Goal: Complete application form

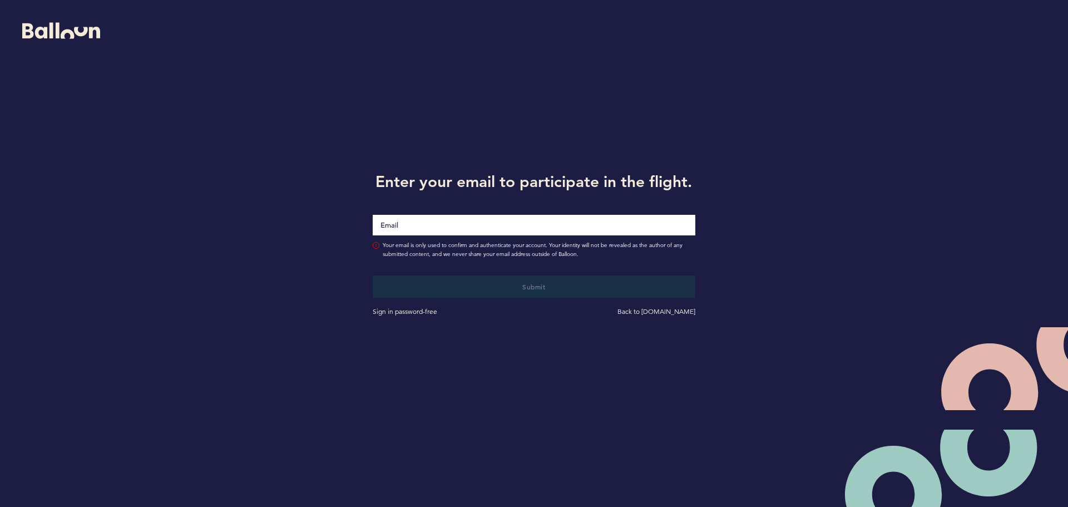
click at [587, 225] on input "Email" at bounding box center [534, 225] width 323 height 21
type input "[EMAIL_ADDRESS][DOMAIN_NAME]"
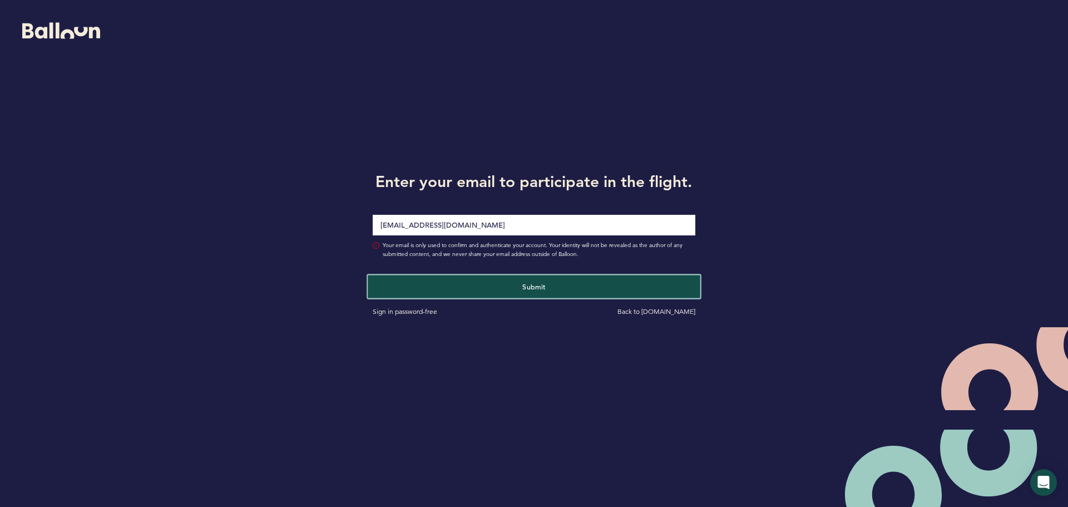
click at [548, 290] on button "Submit" at bounding box center [534, 286] width 332 height 23
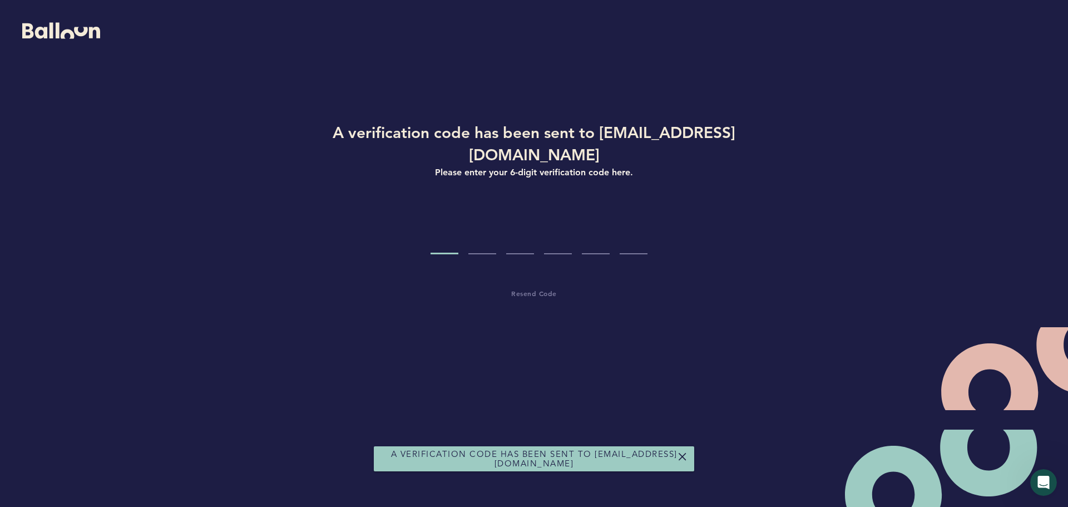
type input "7"
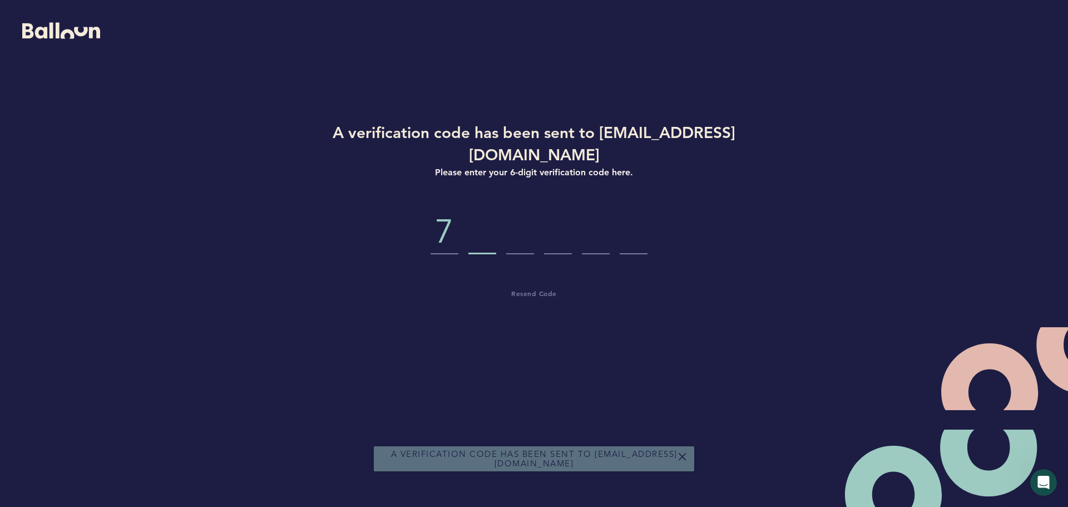
type input "0"
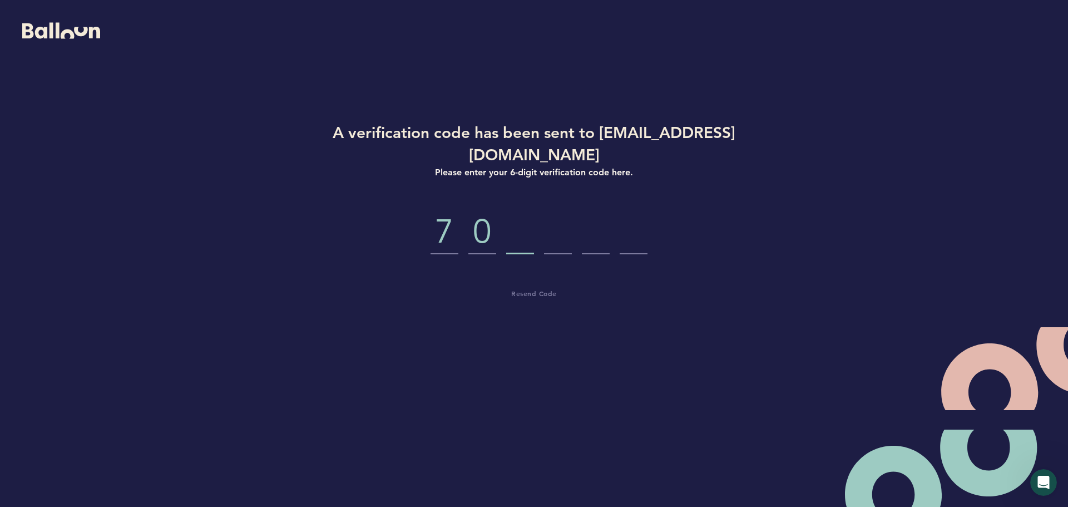
type input "1"
type input "2"
type input "1"
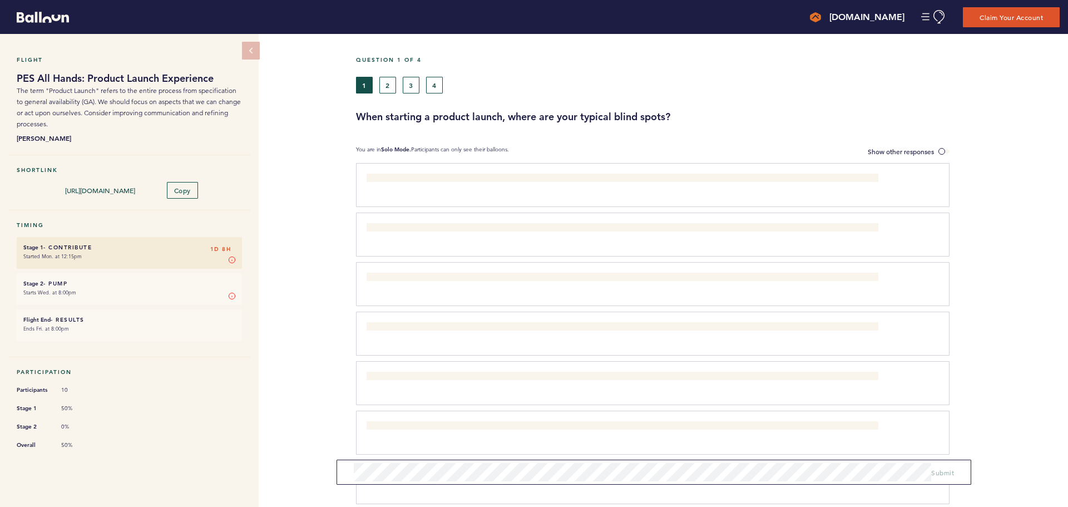
click at [938, 133] on div "Question 1 of 4 1 2 3 4 When starting a product launch, where are your typical …" at bounding box center [712, 330] width 712 height 592
click at [942, 134] on div "Question 1 of 4 1 2 3 4 When starting a product launch, where are your typical …" at bounding box center [712, 330] width 712 height 592
click at [388, 88] on button "2" at bounding box center [387, 85] width 17 height 17
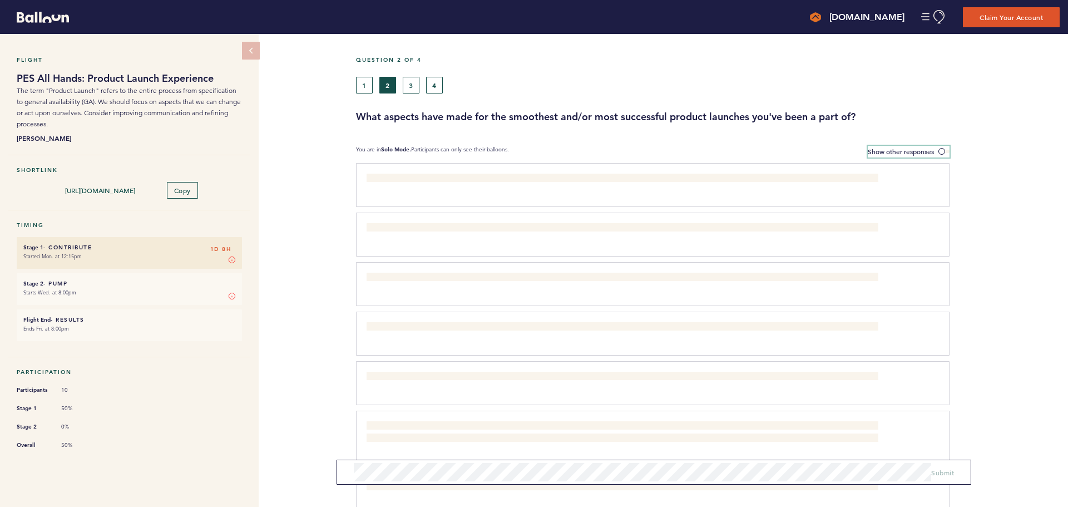
click at [940, 150] on span at bounding box center [943, 151] width 11 height 3
click at [0, 0] on input "Show other responses" at bounding box center [0, 0] width 0 height 0
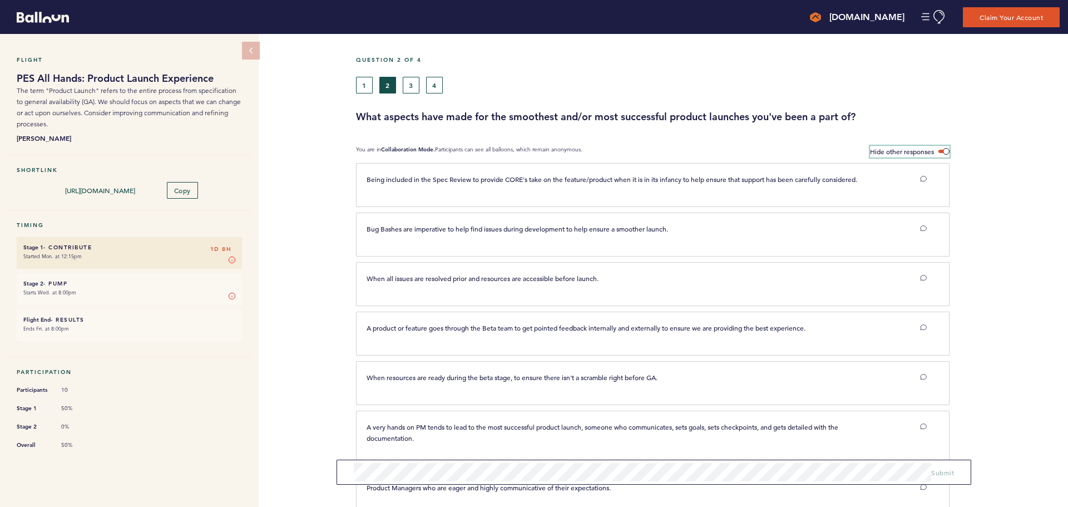
click at [940, 150] on span at bounding box center [943, 151] width 11 height 3
click at [0, 0] on input "Hide other responses" at bounding box center [0, 0] width 0 height 0
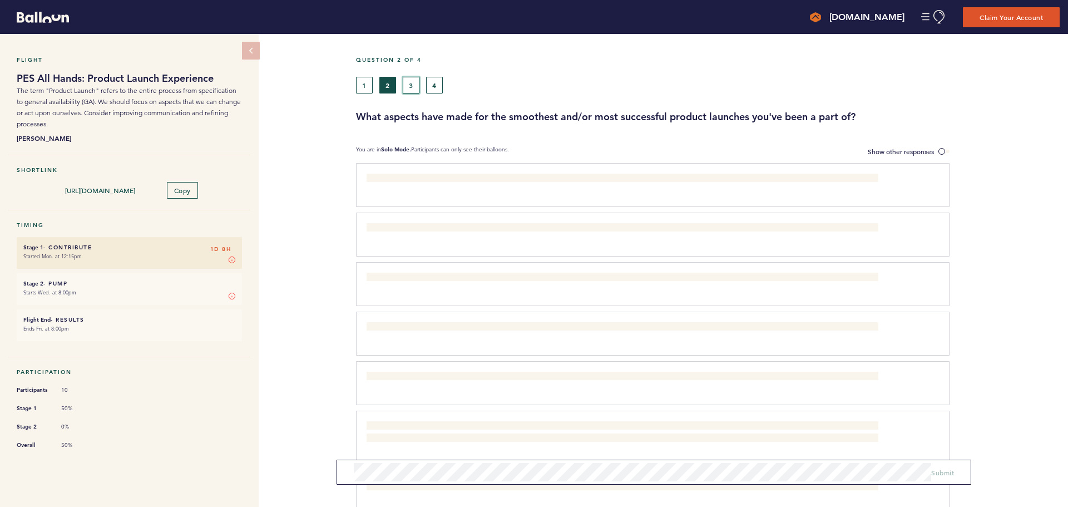
click at [411, 81] on button "3" at bounding box center [411, 85] width 17 height 17
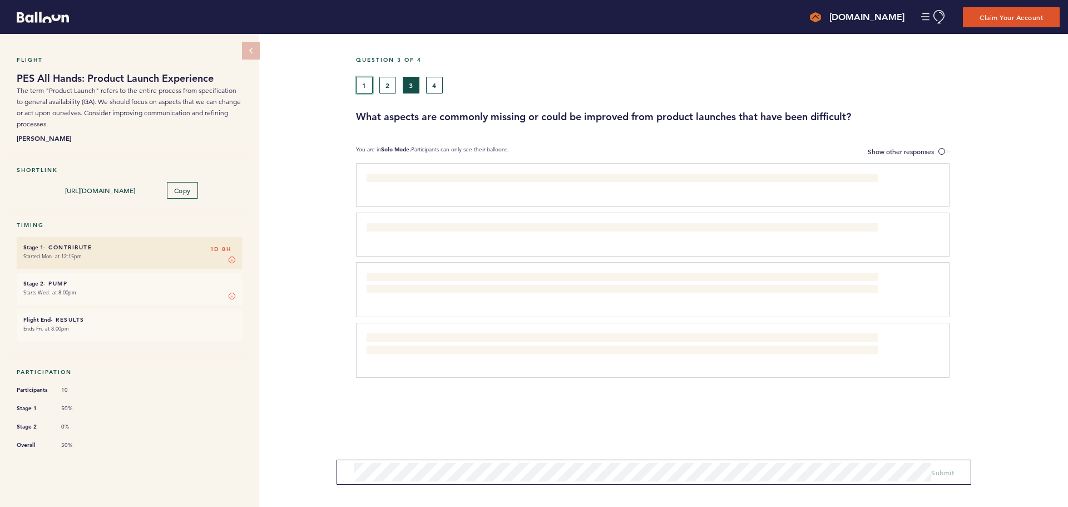
click at [365, 86] on button "1" at bounding box center [364, 85] width 17 height 17
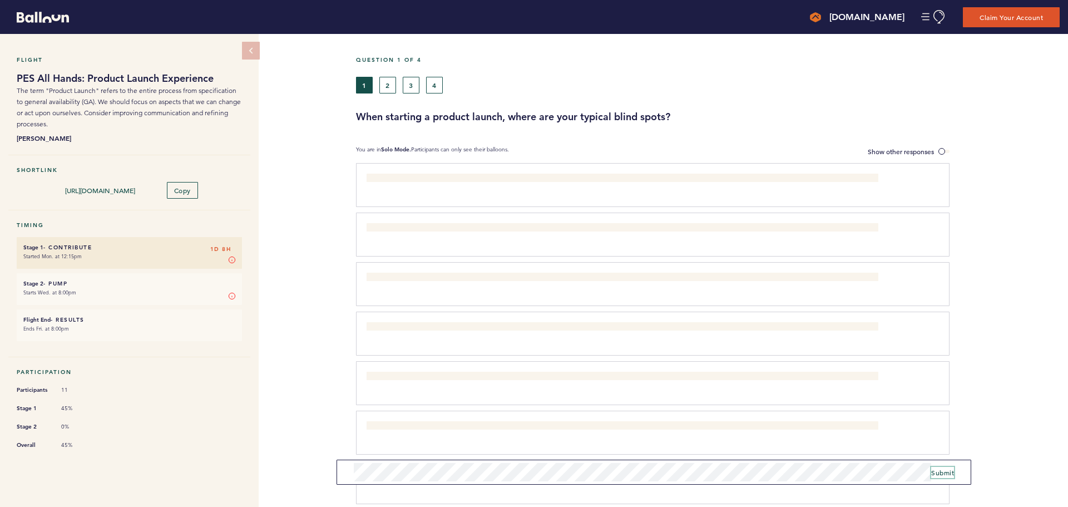
click at [935, 473] on span "Submit" at bounding box center [942, 472] width 23 height 9
click at [389, 80] on button "2" at bounding box center [387, 85] width 17 height 17
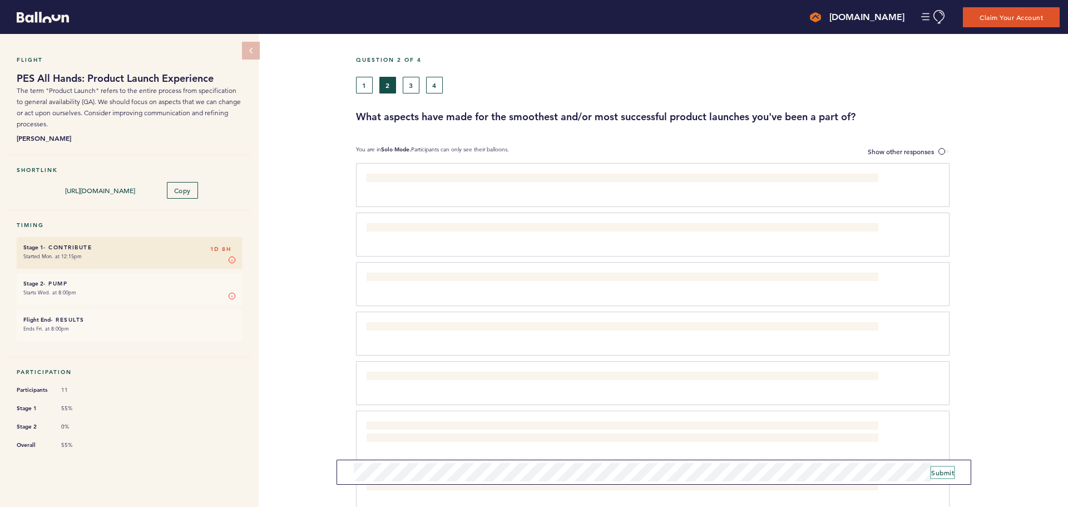
click at [942, 471] on span "Submit" at bounding box center [942, 472] width 23 height 9
click at [414, 84] on button "3" at bounding box center [411, 85] width 17 height 17
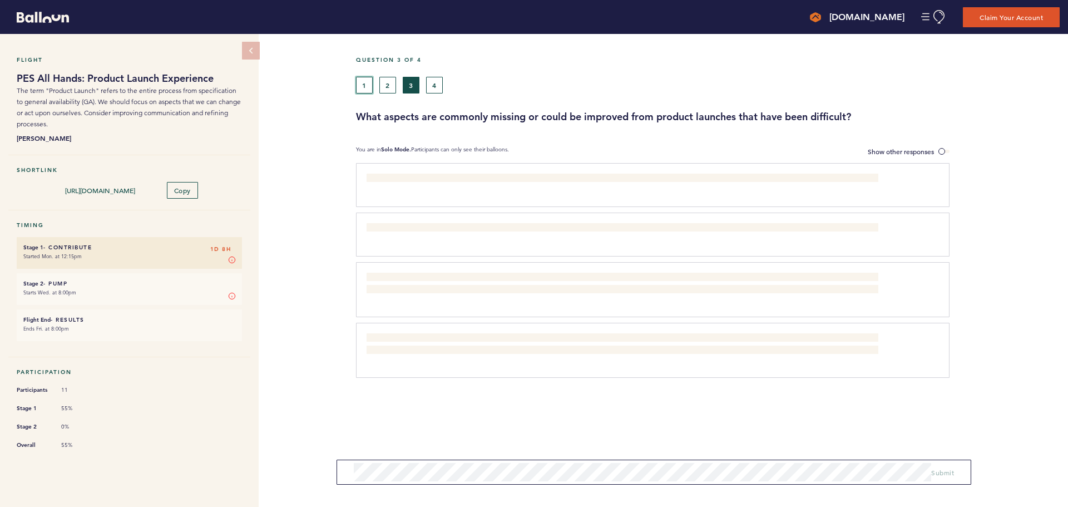
click at [366, 90] on button "1" at bounding box center [364, 85] width 17 height 17
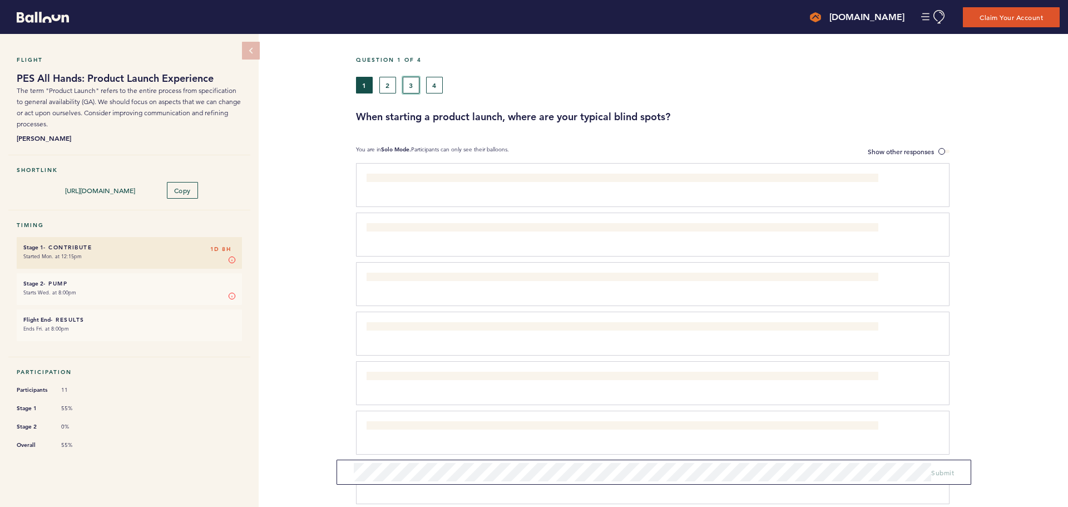
click at [407, 85] on button "3" at bounding box center [411, 85] width 17 height 17
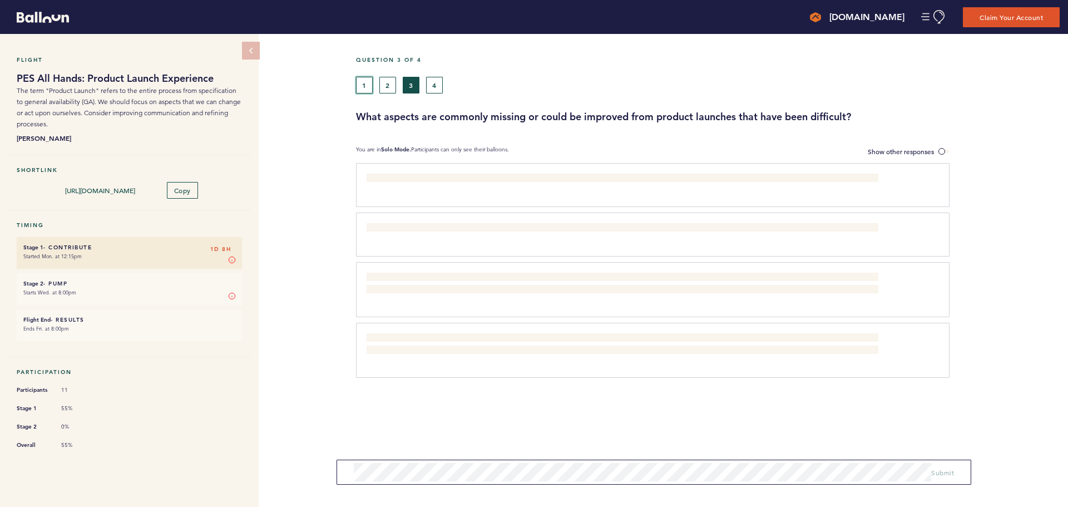
click at [366, 86] on button "1" at bounding box center [364, 85] width 17 height 17
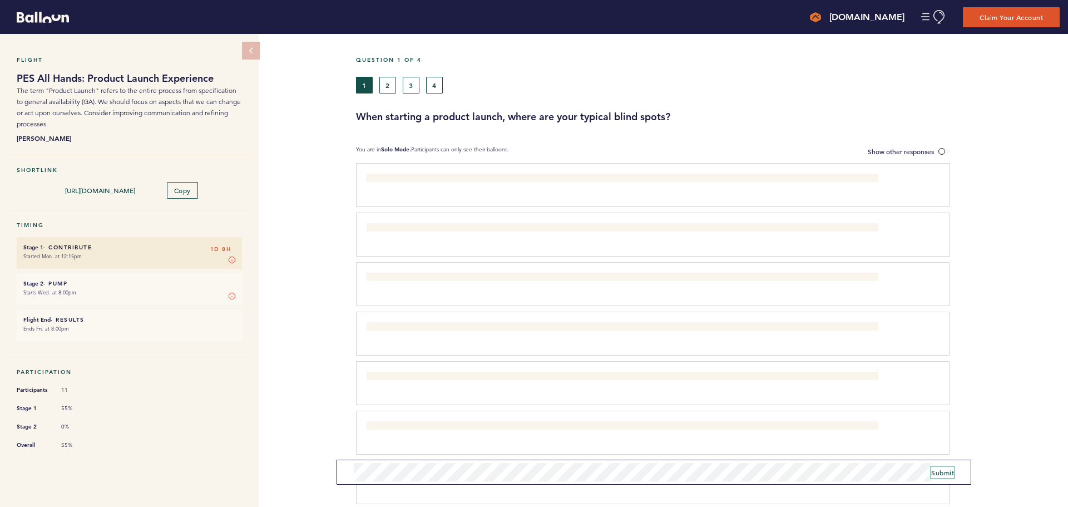
click at [947, 470] on span "Submit" at bounding box center [942, 472] width 23 height 9
click at [408, 83] on button "3" at bounding box center [411, 85] width 17 height 17
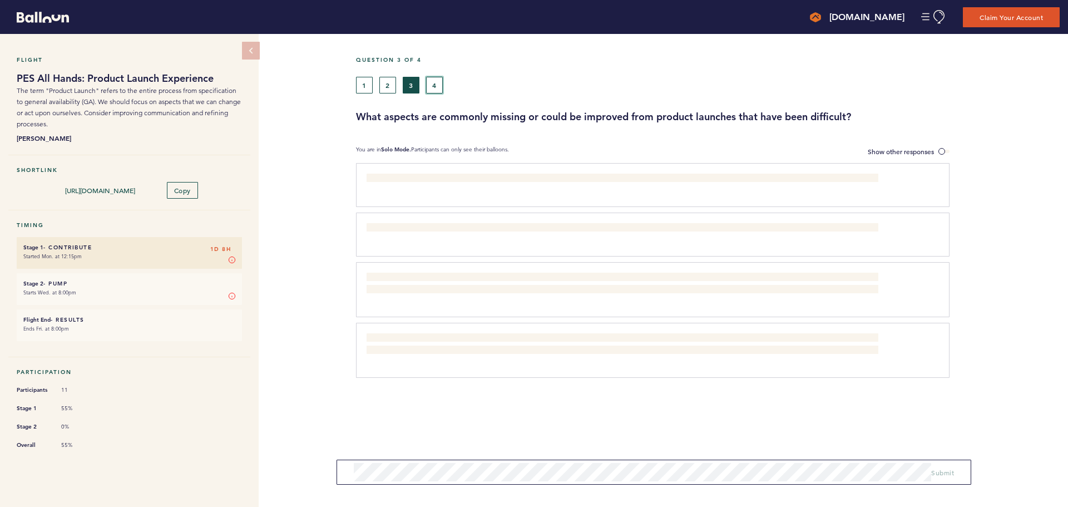
click at [436, 88] on button "4" at bounding box center [434, 85] width 17 height 17
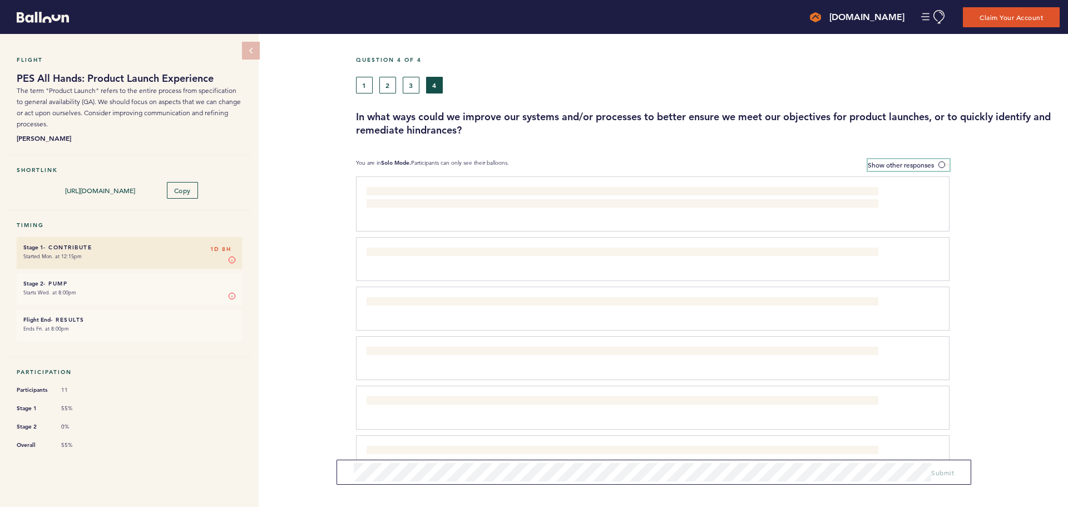
click at [915, 160] on span "Show other responses" at bounding box center [901, 164] width 66 height 9
click at [0, 0] on input "Show other responses" at bounding box center [0, 0] width 0 height 0
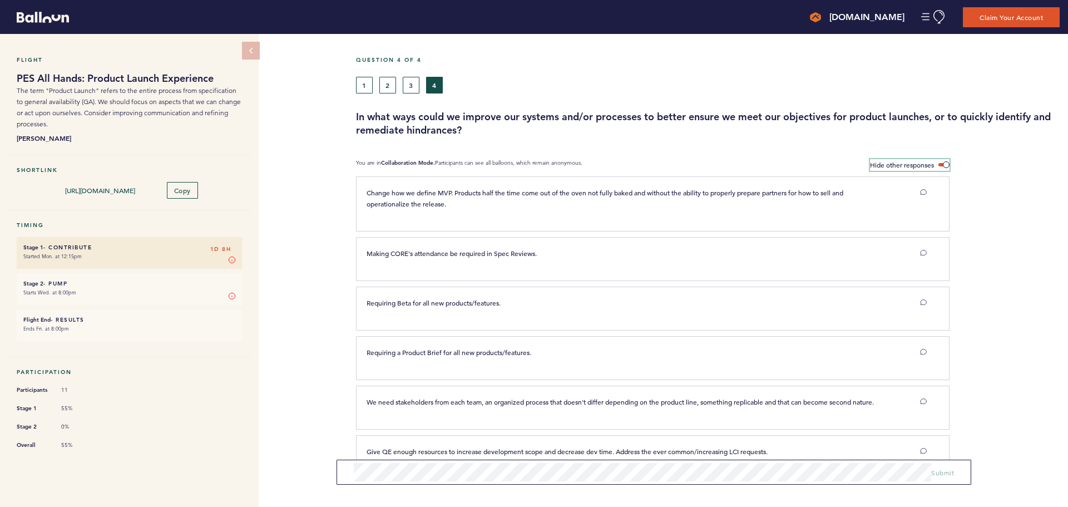
click at [915, 160] on span "Hide other responses" at bounding box center [902, 164] width 64 height 9
click at [0, 0] on input "Hide other responses" at bounding box center [0, 0] width 0 height 0
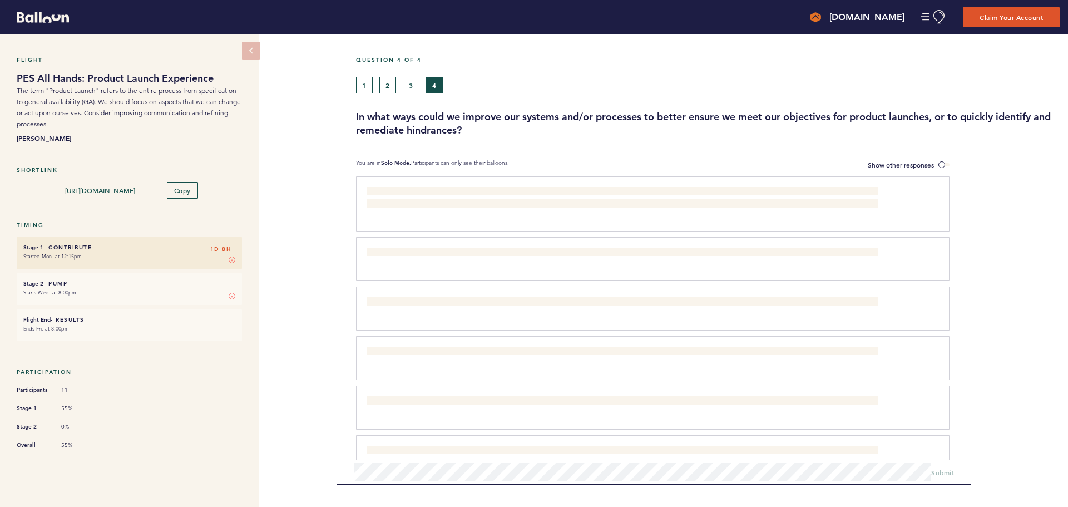
click at [630, 479] on div "Give QE enough resources to increase development scope and decrease dev time. A…" at bounding box center [652, 457] width 593 height 44
click at [944, 476] on button "Submit" at bounding box center [942, 472] width 23 height 11
click at [407, 86] on button "3" at bounding box center [411, 85] width 17 height 17
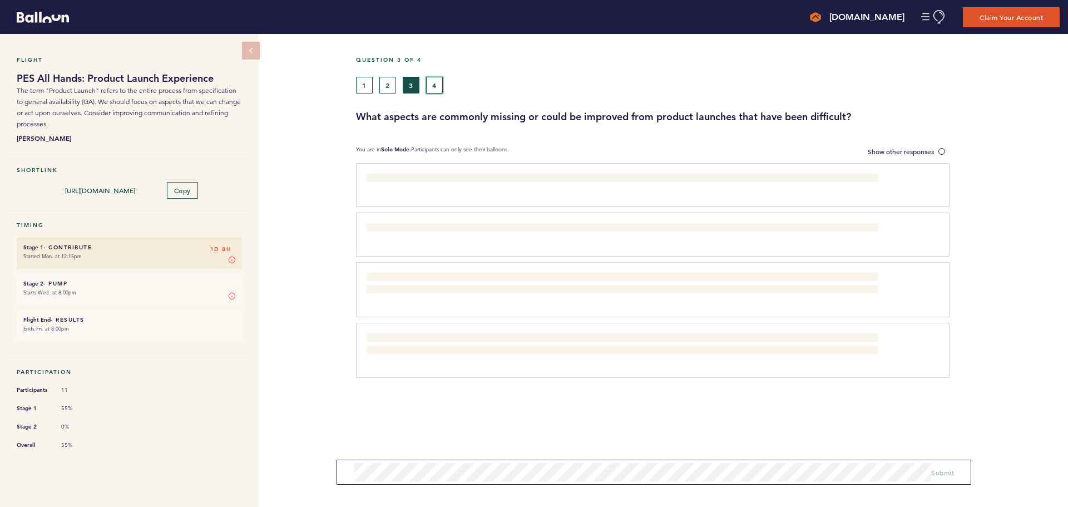
click at [434, 84] on button "4" at bounding box center [434, 85] width 17 height 17
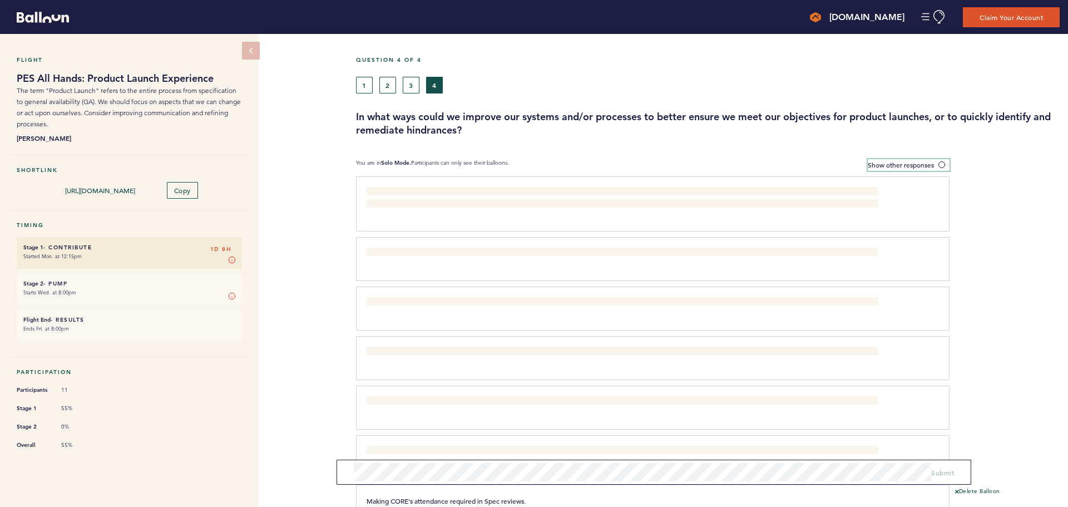
click at [909, 167] on span "Show other responses" at bounding box center [901, 164] width 66 height 9
click at [0, 0] on input "Show other responses" at bounding box center [0, 0] width 0 height 0
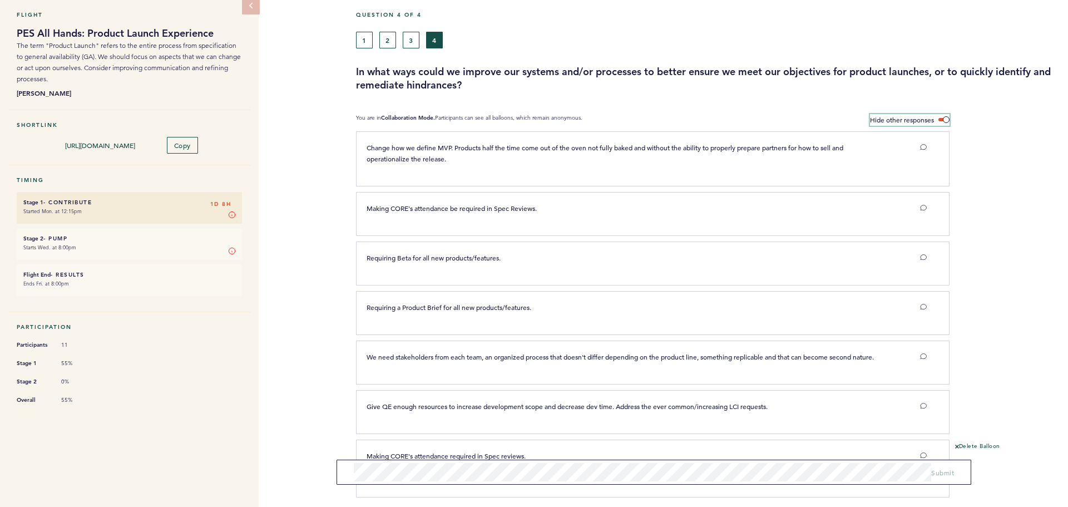
scroll to position [45, 0]
click at [894, 116] on span "Hide other responses" at bounding box center [902, 119] width 64 height 9
click at [0, 0] on input "Hide other responses" at bounding box center [0, 0] width 0 height 0
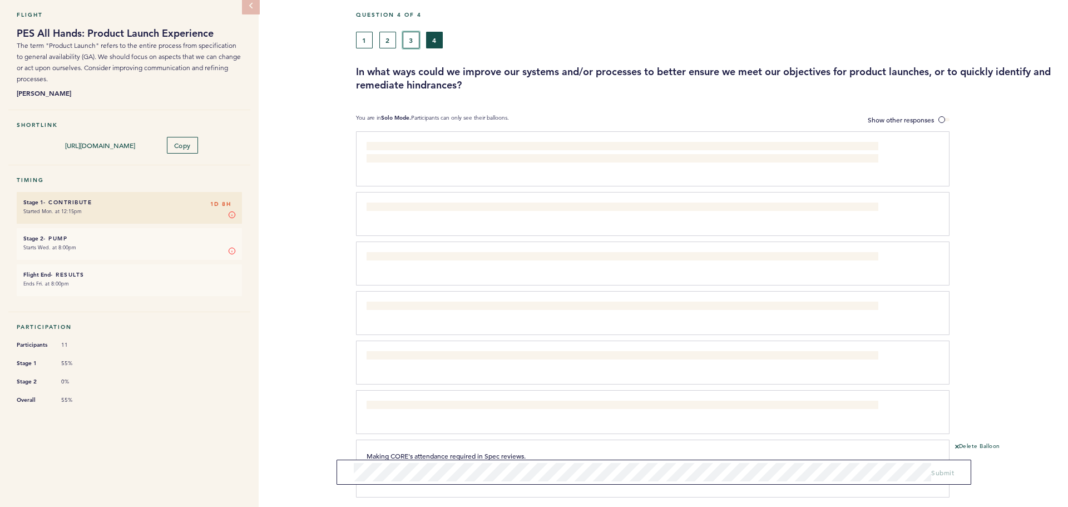
click at [413, 46] on button "3" at bounding box center [411, 40] width 17 height 17
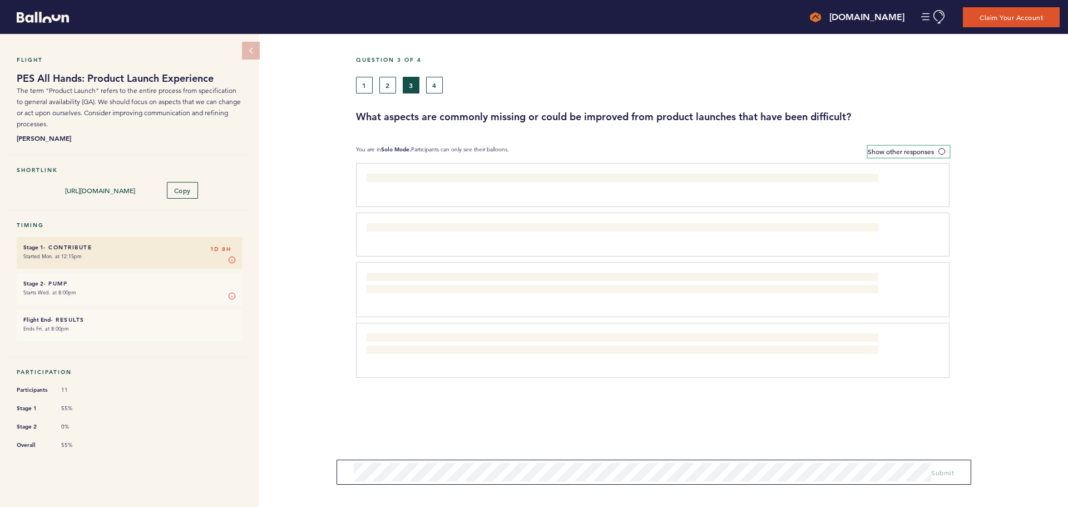
click at [870, 152] on span "Show other responses" at bounding box center [901, 151] width 66 height 9
click at [0, 0] on input "Show other responses" at bounding box center [0, 0] width 0 height 0
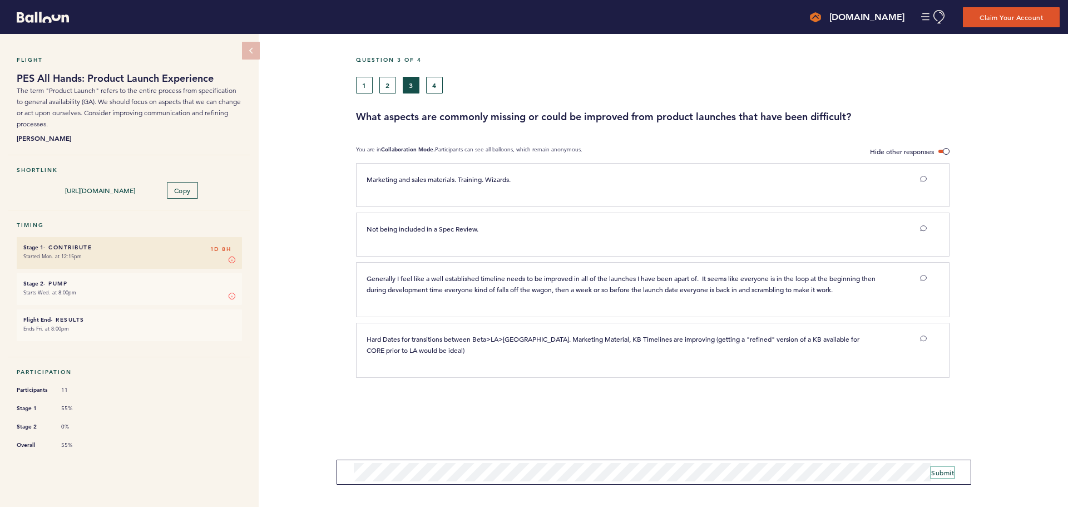
click at [942, 472] on span "Submit" at bounding box center [942, 472] width 23 height 9
click at [940, 475] on span "Submit" at bounding box center [942, 472] width 23 height 9
click at [436, 85] on button "4" at bounding box center [434, 85] width 17 height 17
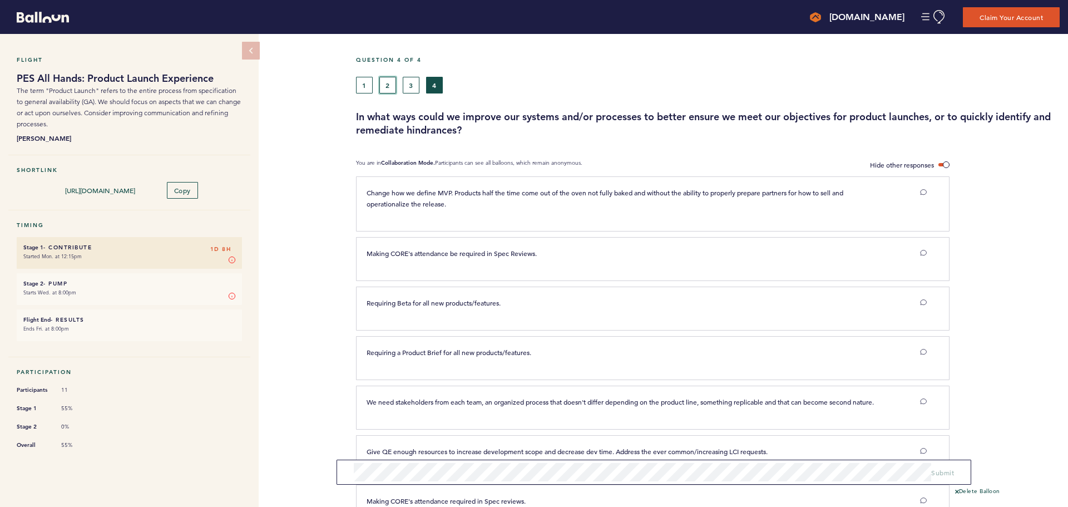
click at [387, 82] on button "2" at bounding box center [387, 85] width 17 height 17
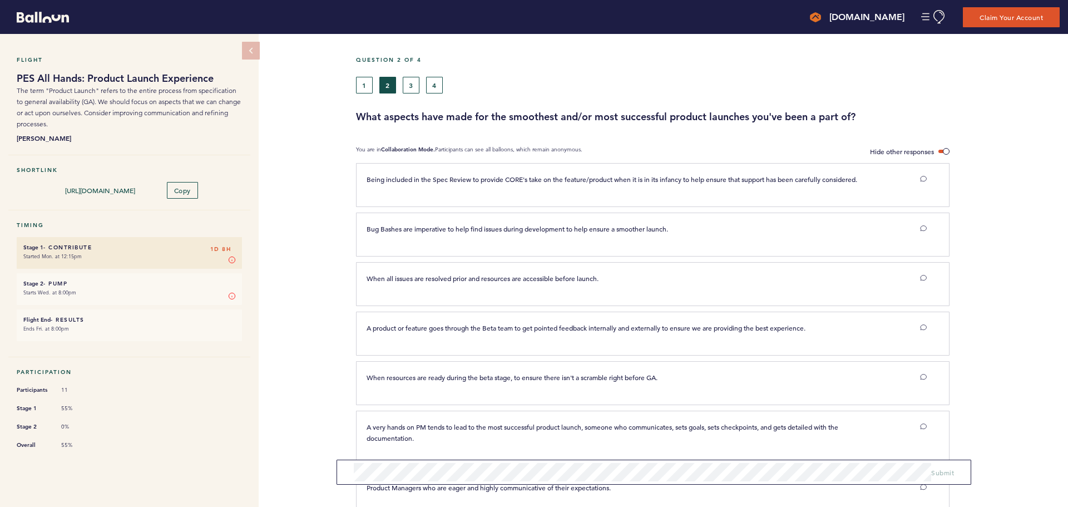
click at [369, 63] on h5 "Question 2 of 4" at bounding box center [708, 59] width 704 height 7
click at [357, 86] on button "1" at bounding box center [364, 85] width 17 height 17
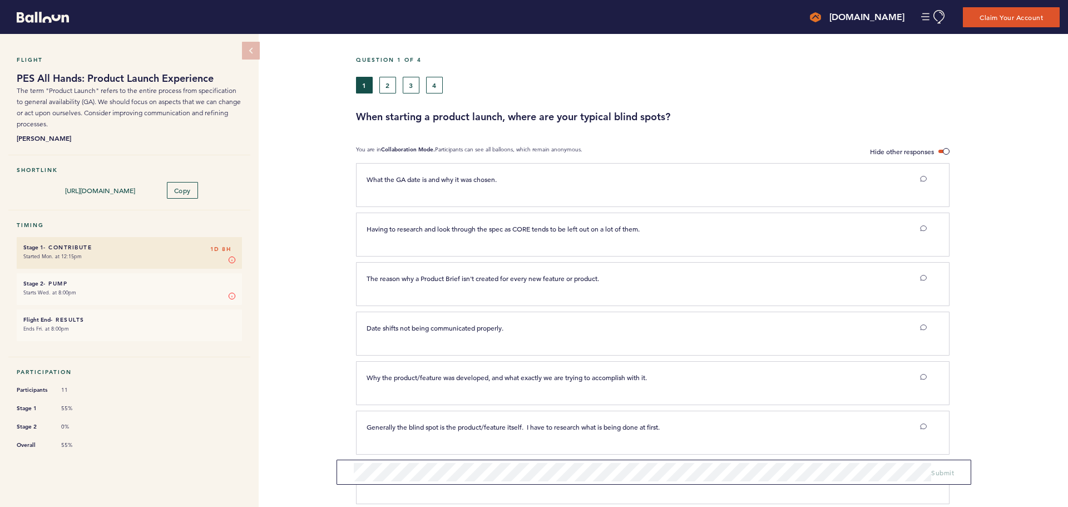
click at [944, 132] on div "Question 1 of 4 1 2 3 4 When starting a product launch, where are your typical …" at bounding box center [712, 393] width 712 height 719
click at [943, 150] on span at bounding box center [943, 151] width 11 height 3
click at [0, 0] on input "Hide other responses" at bounding box center [0, 0] width 0 height 0
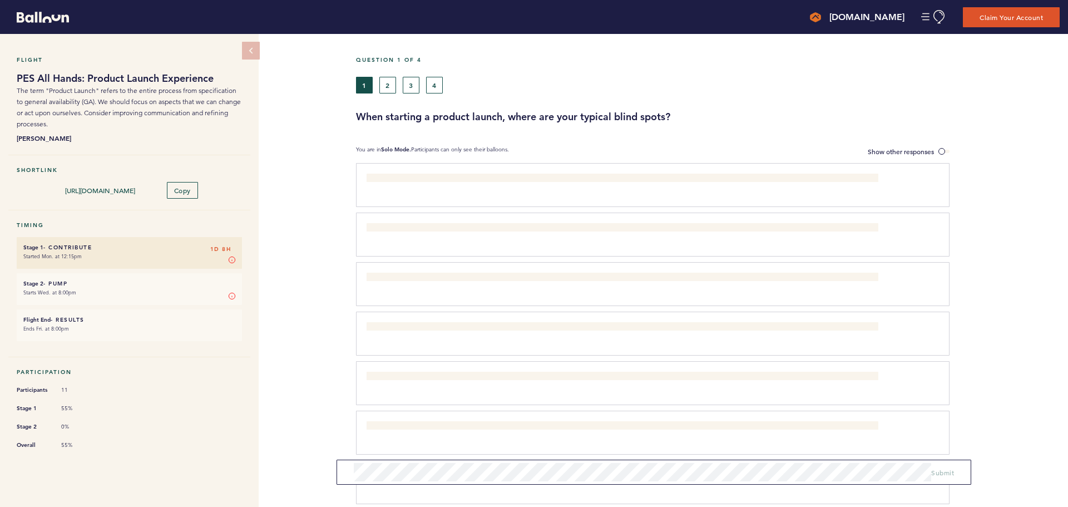
click at [767, 55] on div "Question 1 of 4 1 2 3 4 When starting a product launch, where are your typical …" at bounding box center [712, 393] width 712 height 719
click at [736, 47] on div "Question 1 of 4 1 2 3 4 When starting a product launch, where are your typical …" at bounding box center [712, 393] width 712 height 719
